Goal: Task Accomplishment & Management: Complete application form

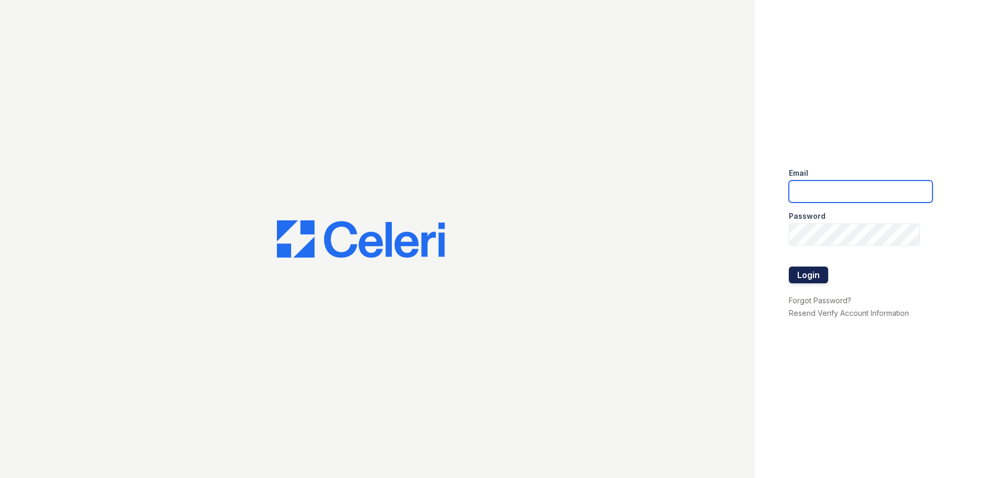
type input "[EMAIL_ADDRESS][DOMAIN_NAME]"
click at [820, 274] on button "Login" at bounding box center [808, 274] width 39 height 17
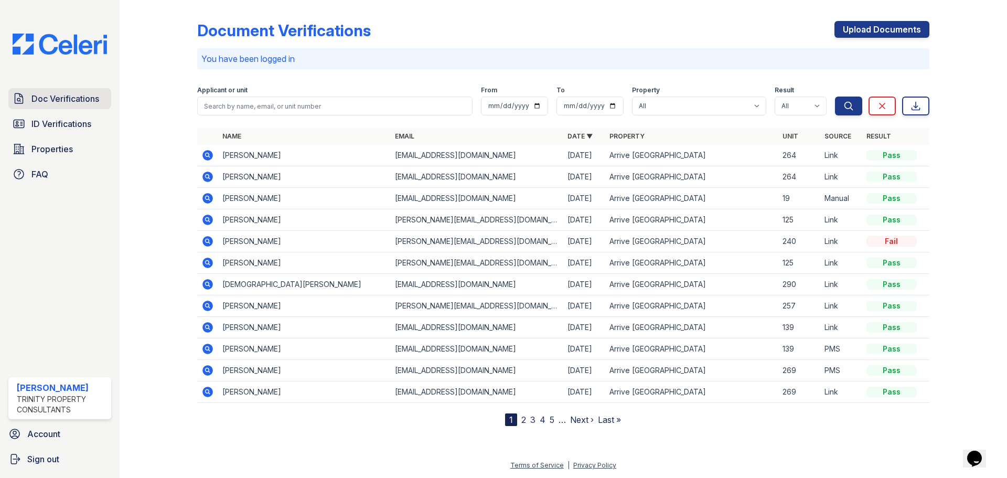
click at [77, 98] on span "Doc Verifications" at bounding box center [65, 98] width 68 height 13
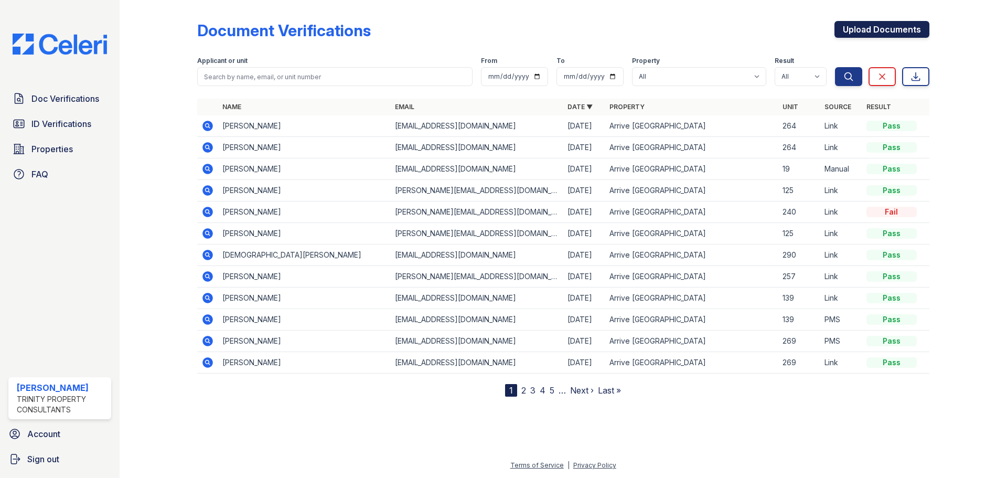
click at [875, 23] on link "Upload Documents" at bounding box center [882, 29] width 95 height 17
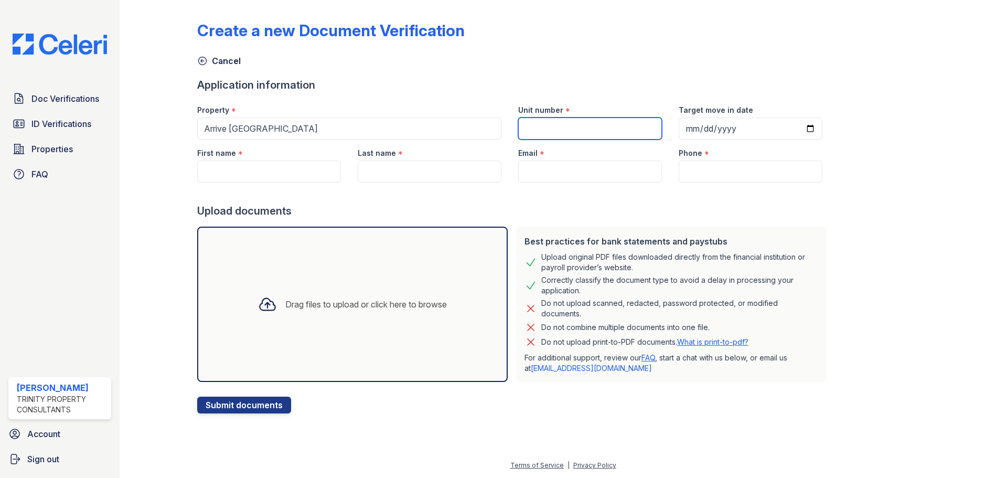
click at [581, 125] on input "Unit number" at bounding box center [590, 128] width 144 height 22
type input "65"
type input "[DATE]"
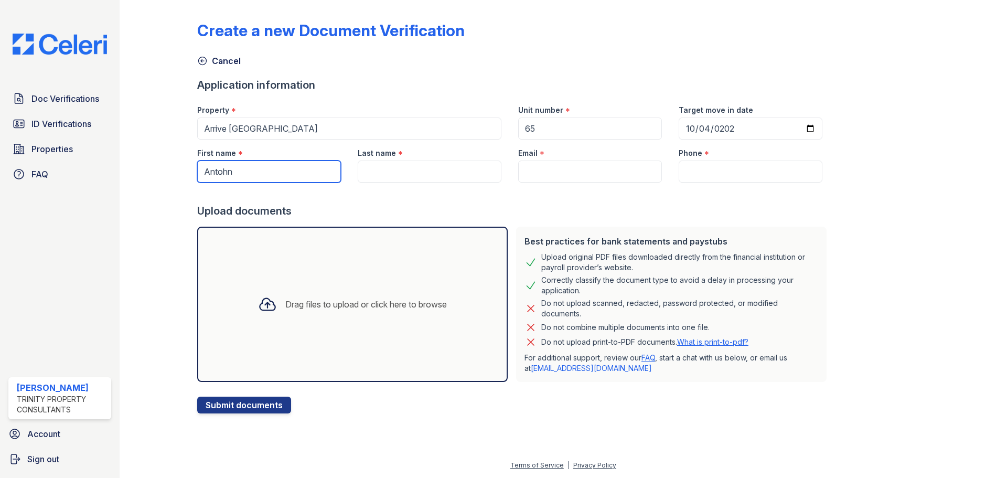
type input "Antohn"
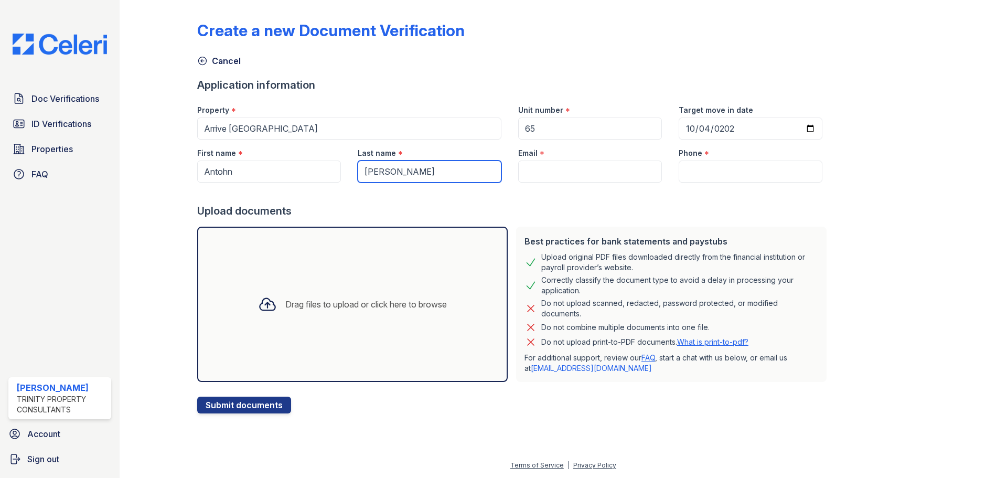
type input "[PERSON_NAME]"
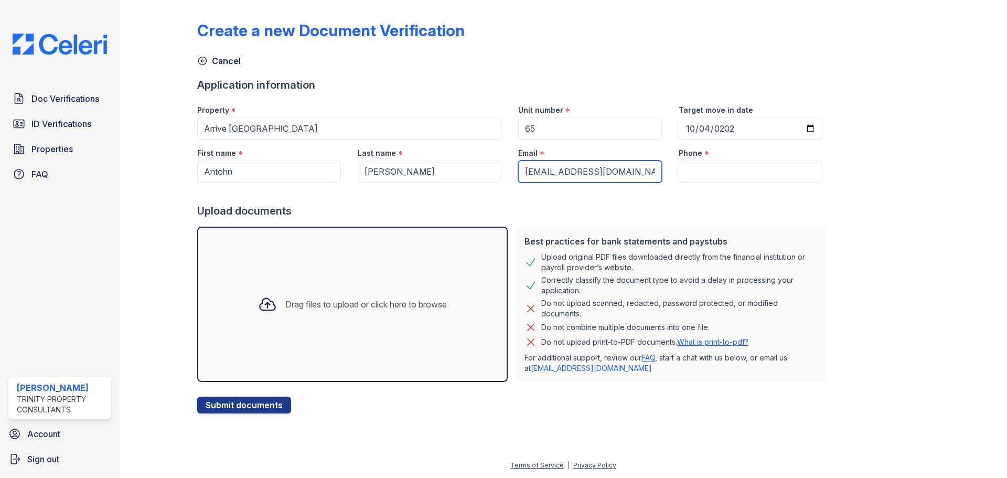
type input "[EMAIL_ADDRESS][DOMAIN_NAME]"
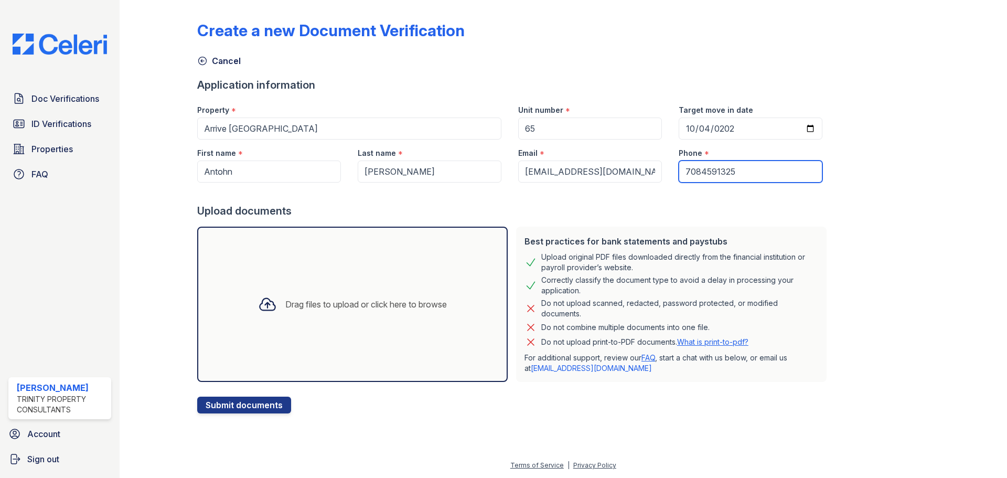
type input "7084591325"
click at [303, 306] on div "Drag files to upload or click here to browse" at bounding box center [366, 304] width 162 height 13
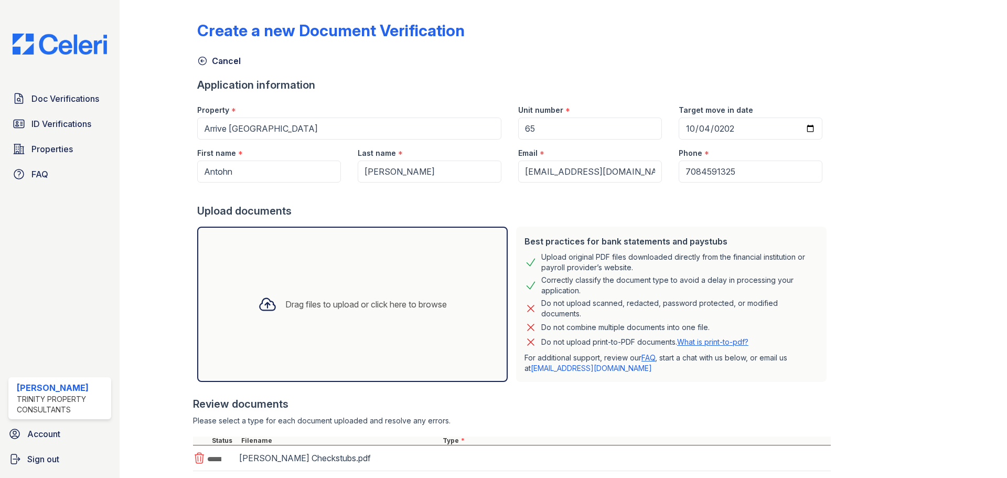
click at [308, 309] on div "Drag files to upload or click here to browse" at bounding box center [366, 304] width 162 height 13
click at [304, 303] on div "Drag files to upload or click here to browse" at bounding box center [366, 304] width 162 height 13
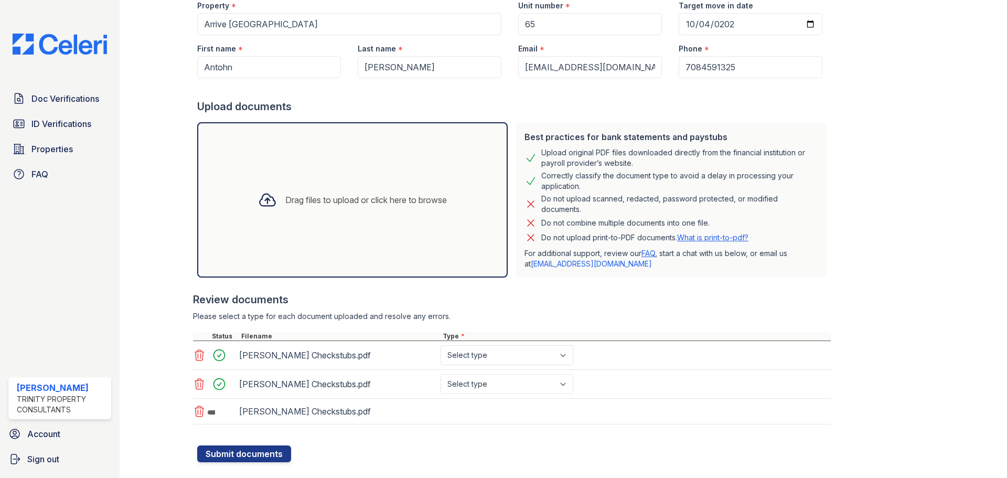
scroll to position [105, 0]
click at [307, 197] on div "Drag files to upload or click here to browse" at bounding box center [366, 199] width 162 height 13
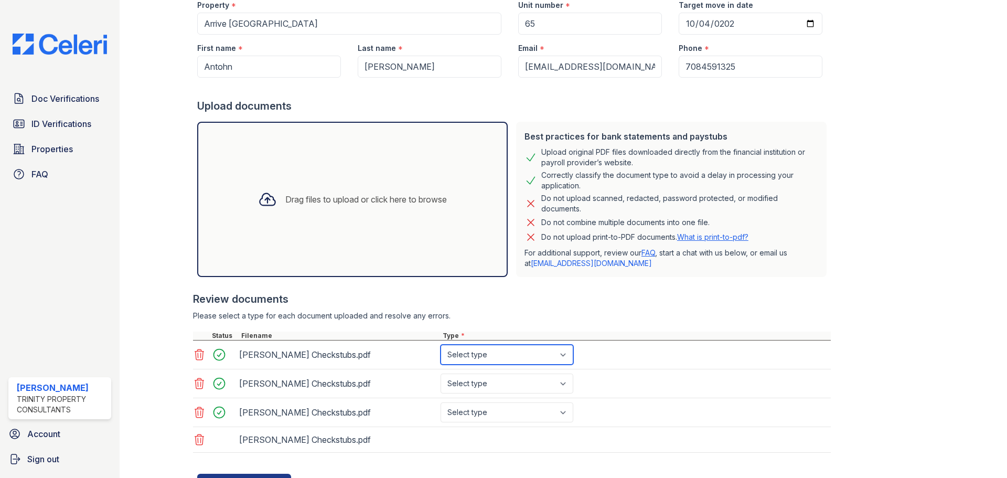
click at [501, 357] on select "Select type Paystub Bank Statement Offer Letter Tax Documents Benefit Award Let…" at bounding box center [507, 355] width 133 height 20
select select "bank_statement"
click at [441, 345] on select "Select type Paystub Bank Statement Offer Letter Tax Documents Benefit Award Let…" at bounding box center [507, 355] width 133 height 20
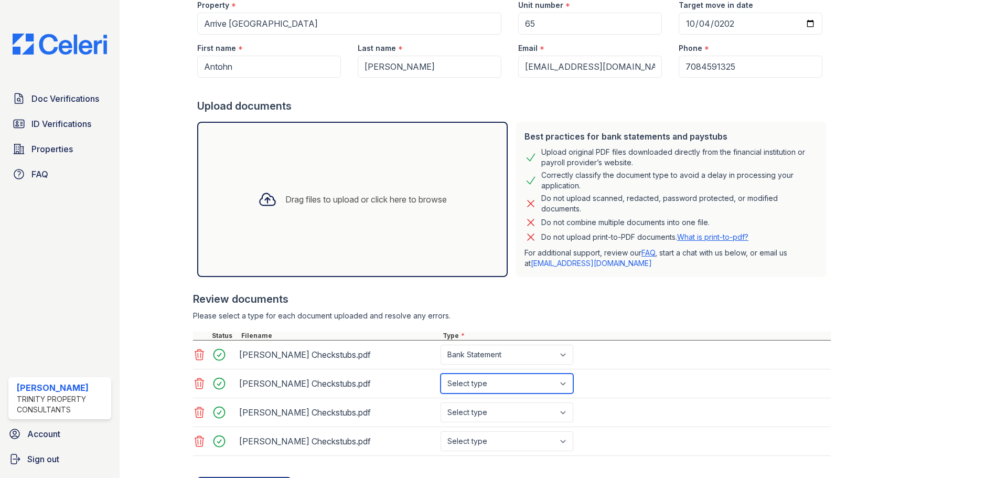
click at [510, 388] on select "Select type Paystub Bank Statement Offer Letter Tax Documents Benefit Award Let…" at bounding box center [507, 383] width 133 height 20
select select "bank_statement"
click at [441, 373] on select "Select type Paystub Bank Statement Offer Letter Tax Documents Benefit Award Let…" at bounding box center [507, 383] width 133 height 20
click at [510, 414] on select "Select type Paystub Bank Statement Offer Letter Tax Documents Benefit Award Let…" at bounding box center [507, 412] width 133 height 20
select select "bank_statement"
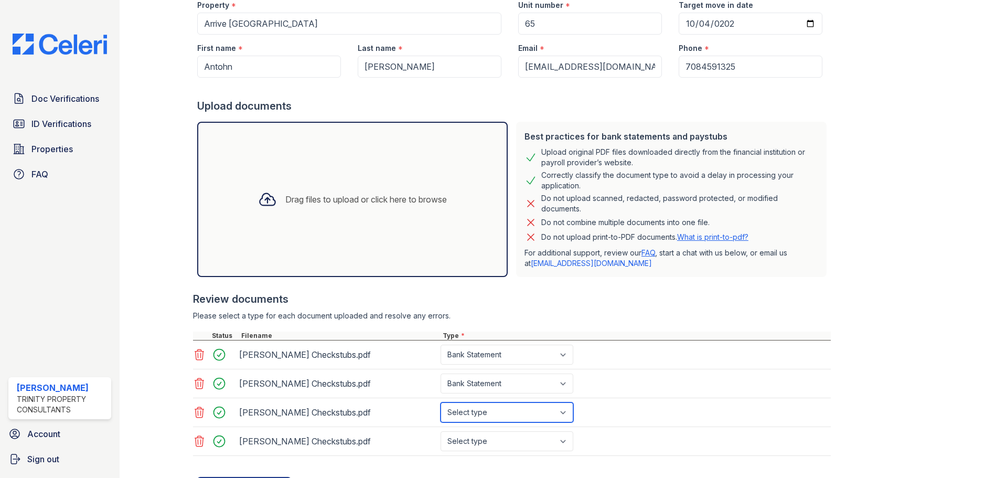
click at [441, 402] on select "Select type Paystub Bank Statement Offer Letter Tax Documents Benefit Award Let…" at bounding box center [507, 412] width 133 height 20
click at [499, 439] on select "Select type Paystub Bank Statement Offer Letter Tax Documents Benefit Award Let…" at bounding box center [507, 441] width 133 height 20
select select "paystub"
click at [441, 431] on select "Select type Paystub Bank Statement Offer Letter Tax Documents Benefit Award Let…" at bounding box center [507, 441] width 133 height 20
click at [718, 395] on div "[PERSON_NAME] Checkstubs.pdf Select type Paystub Bank Statement Offer Letter Ta…" at bounding box center [512, 383] width 638 height 29
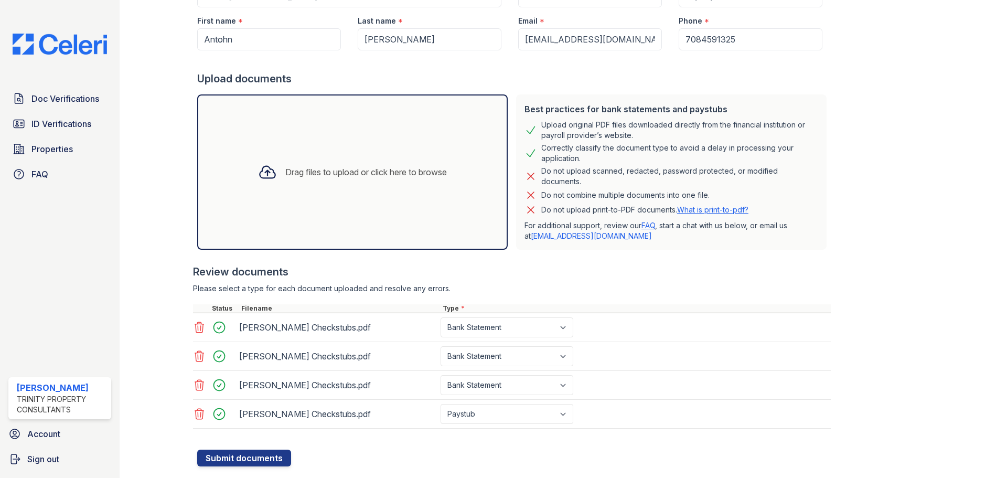
scroll to position [156, 0]
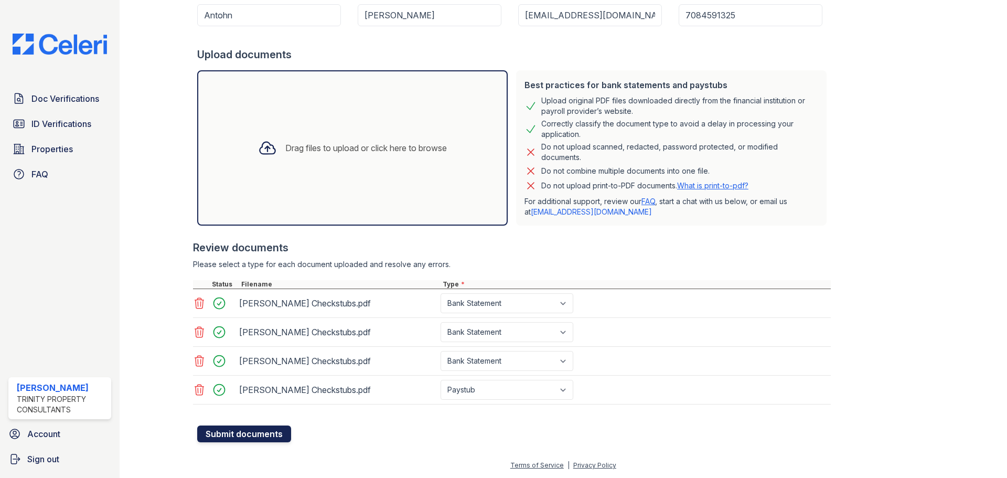
click at [234, 437] on button "Submit documents" at bounding box center [244, 433] width 94 height 17
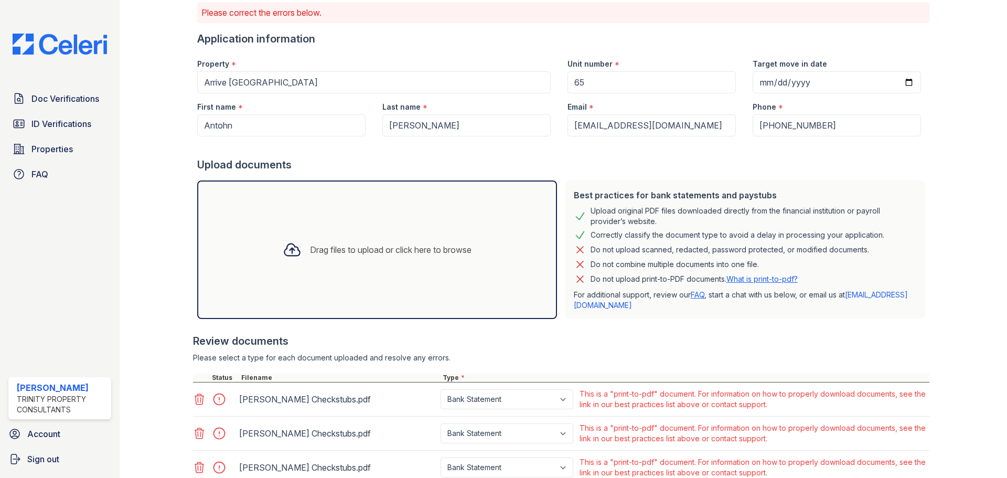
scroll to position [190, 0]
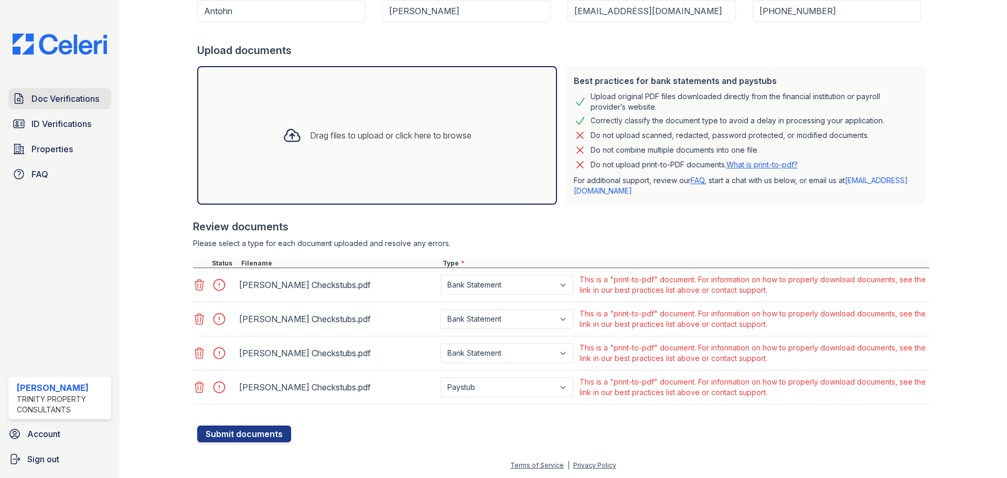
click at [48, 96] on span "Doc Verifications" at bounding box center [65, 98] width 68 height 13
